Goal: Check status: Check status

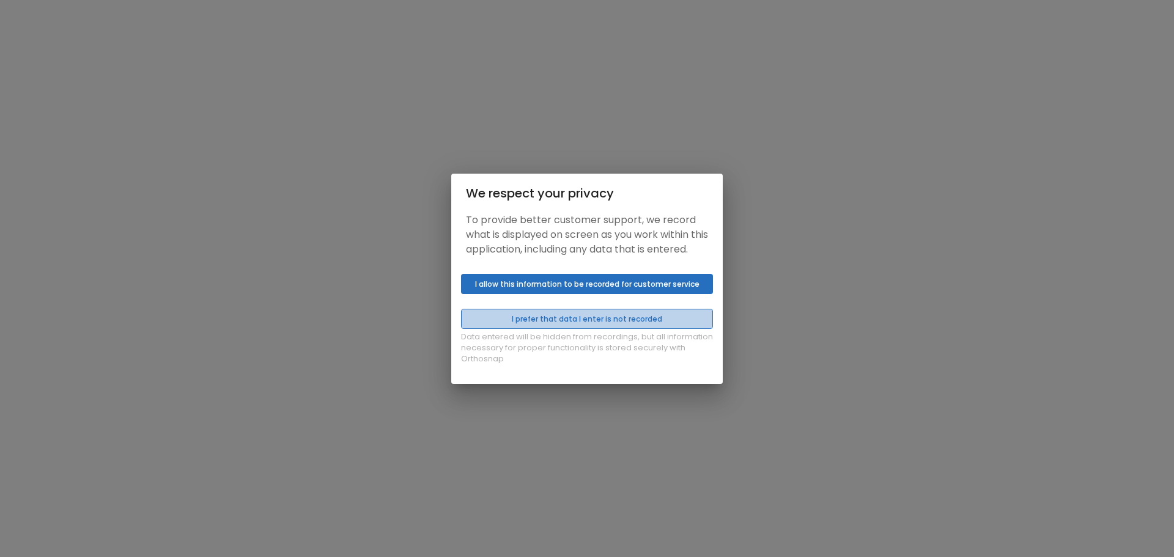
click at [682, 316] on button "I prefer that data I enter is not recorded" at bounding box center [587, 319] width 252 height 20
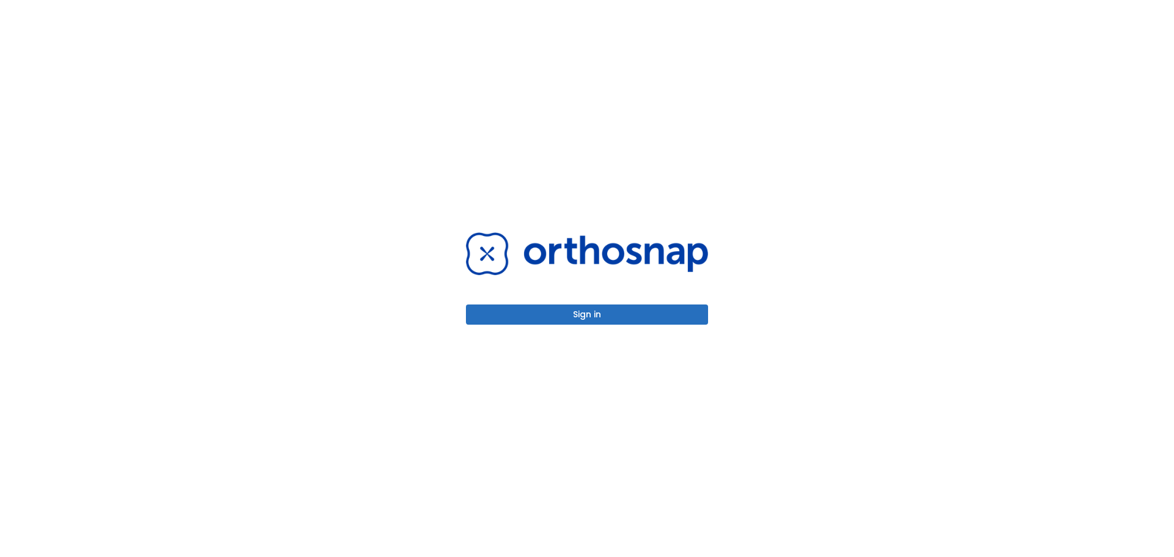
click at [539, 327] on button "I prefer that data I enter is not recorded" at bounding box center [587, 319] width 252 height 20
click at [593, 315] on div "Data entered will be hidden from recordings, but all information necessary for …" at bounding box center [587, 326] width 272 height 115
click at [579, 321] on button "I prefer that data I enter is not recorded" at bounding box center [587, 319] width 252 height 20
click at [579, 317] on button "Sign in" at bounding box center [587, 315] width 242 height 20
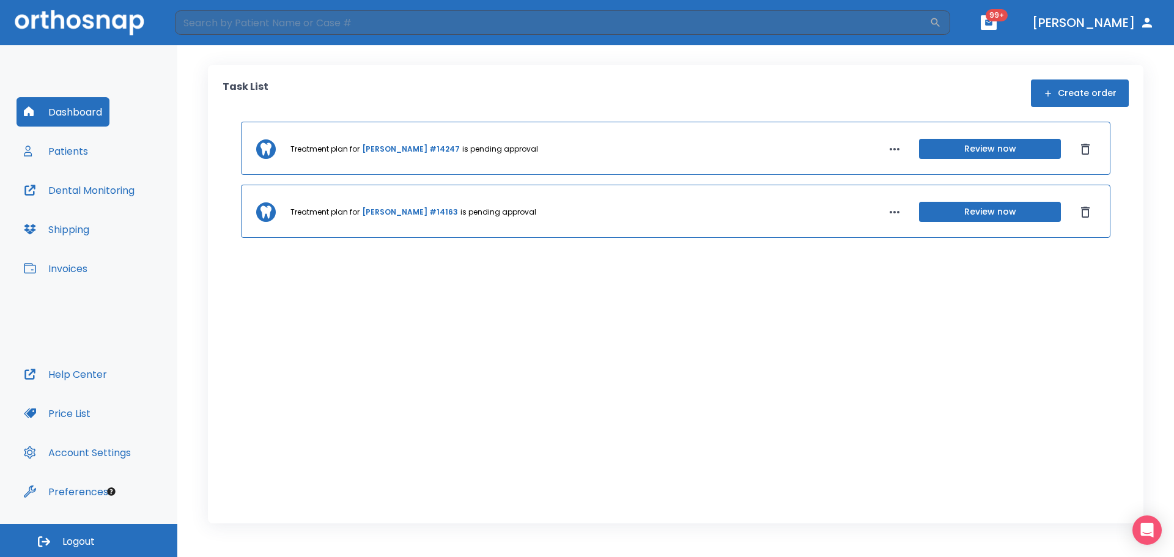
click at [76, 153] on button "Patients" at bounding box center [56, 150] width 79 height 29
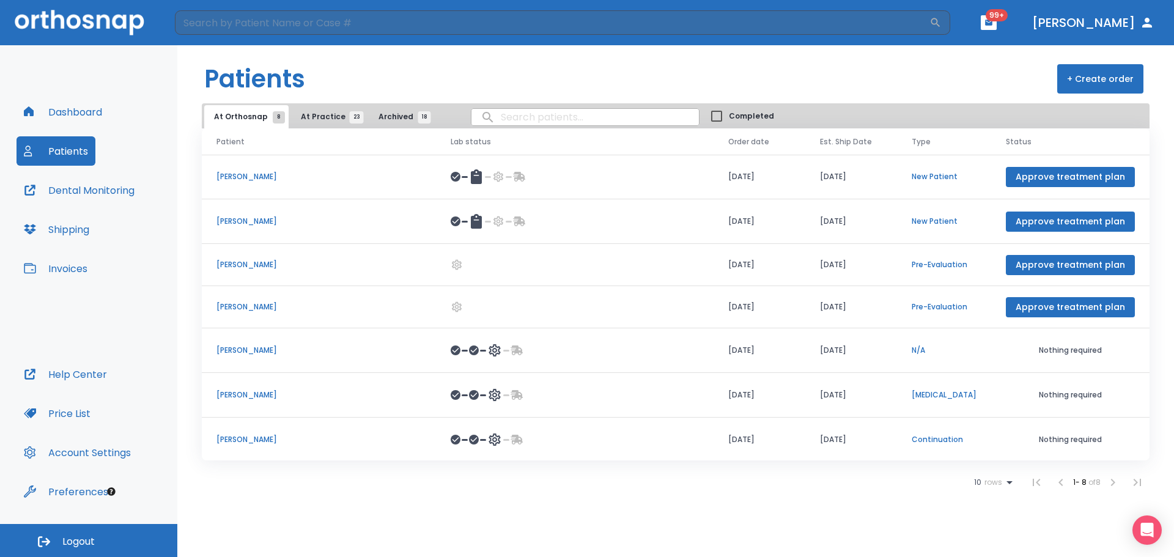
click at [317, 120] on span "At Practice 23" at bounding box center [329, 116] width 56 height 11
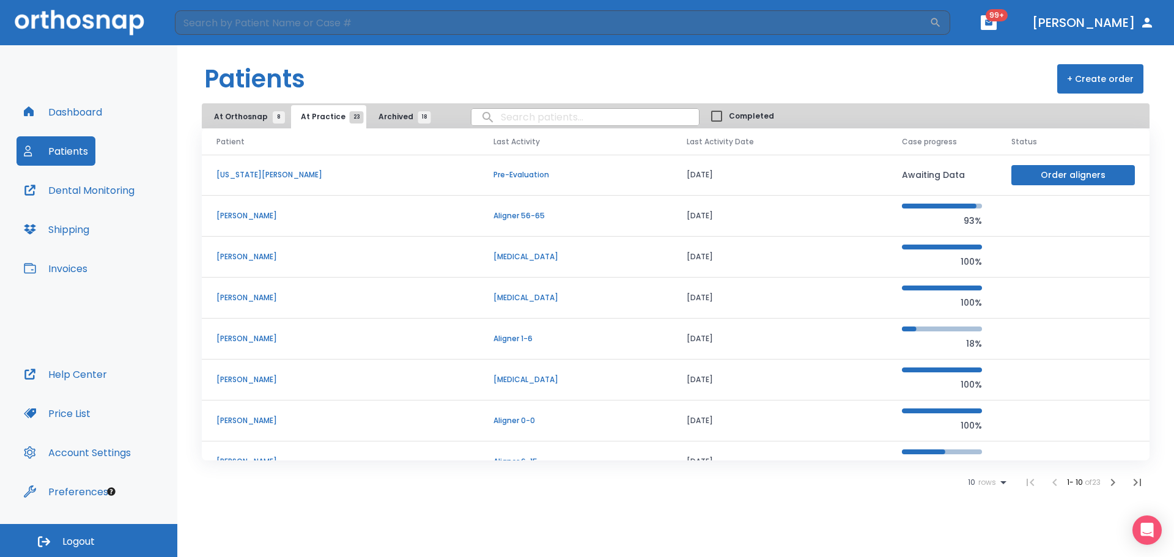
scroll to position [123, 0]
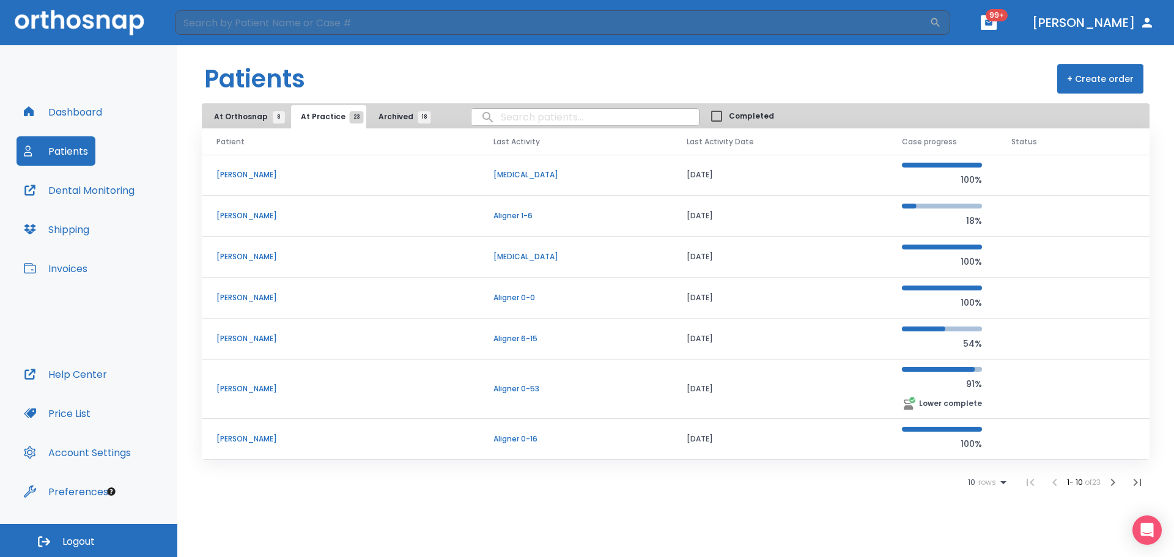
click at [1111, 478] on icon "button" at bounding box center [1113, 482] width 15 height 15
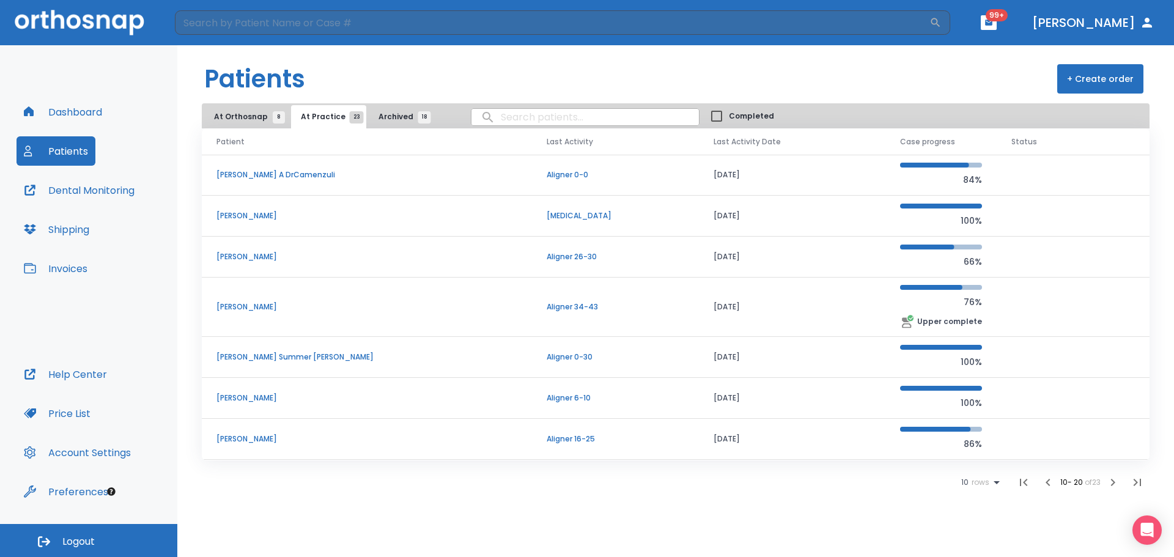
scroll to position [123, 0]
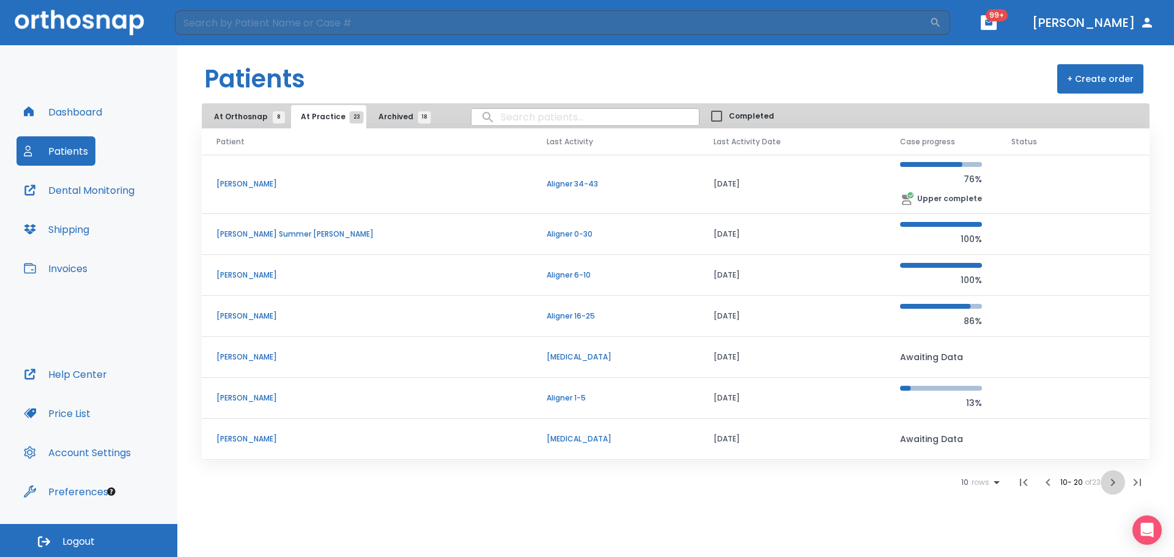
click at [1114, 477] on icon "button" at bounding box center [1113, 482] width 15 height 15
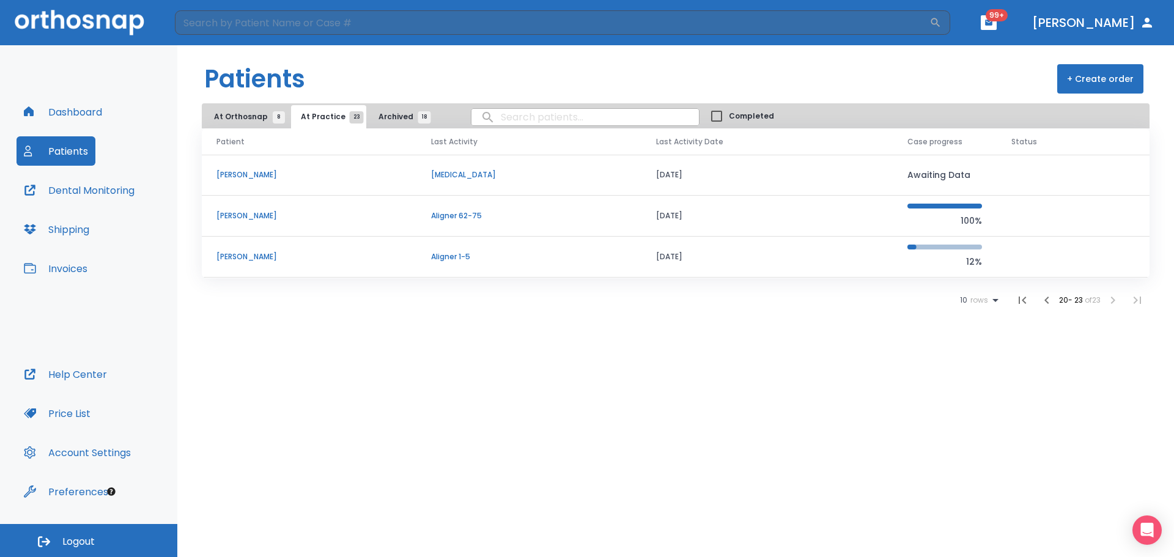
click at [256, 259] on p "[PERSON_NAME]" at bounding box center [308, 256] width 185 height 11
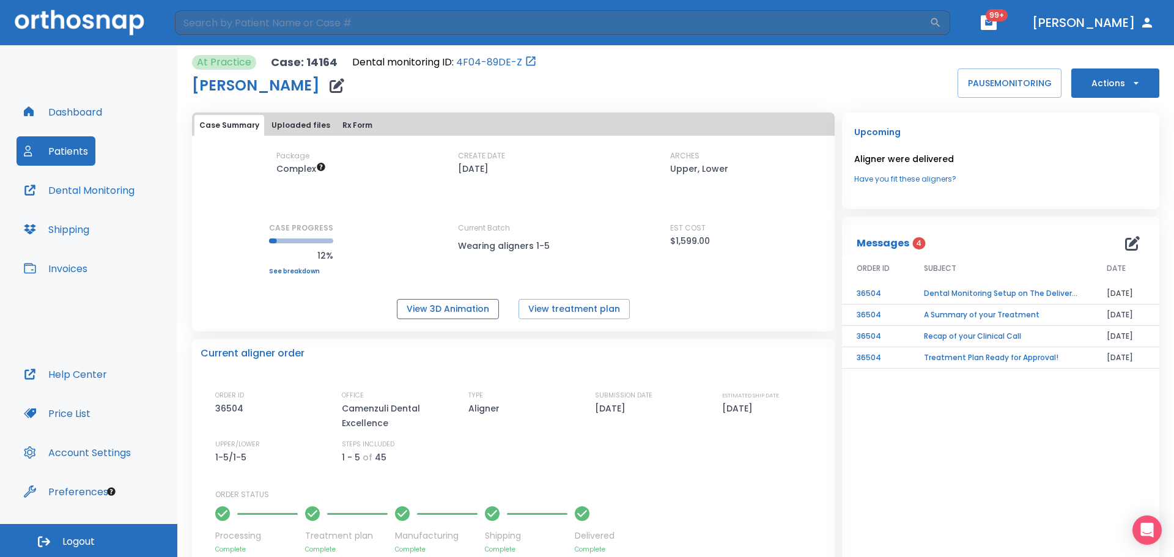
click at [465, 305] on button "View 3D Animation" at bounding box center [448, 309] width 102 height 20
